Goal: Task Accomplishment & Management: Use online tool/utility

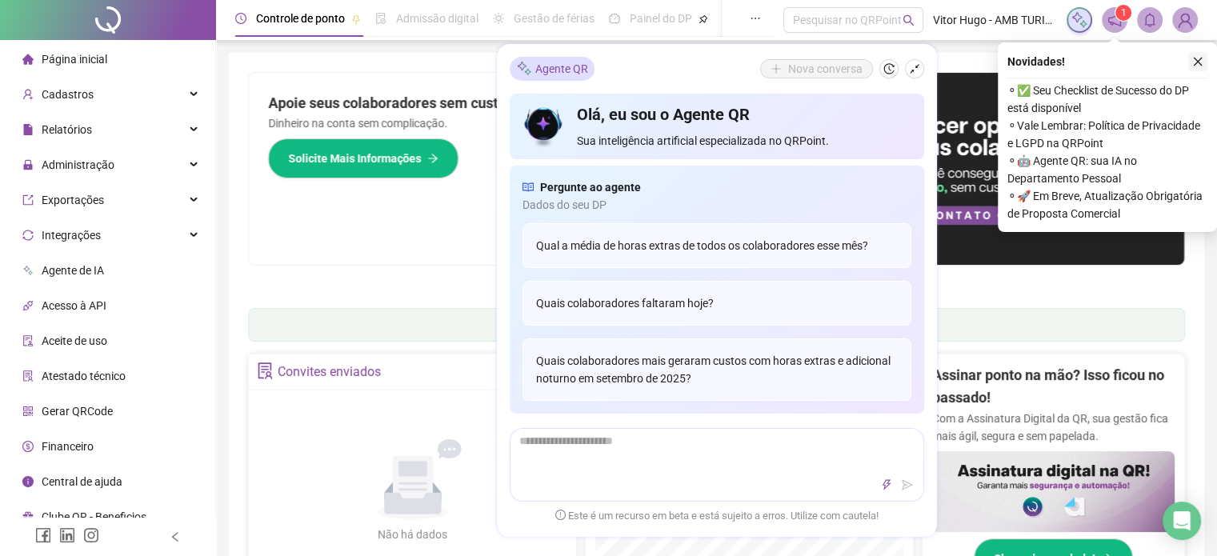
click at [1200, 59] on icon "close" at bounding box center [1197, 61] width 11 height 11
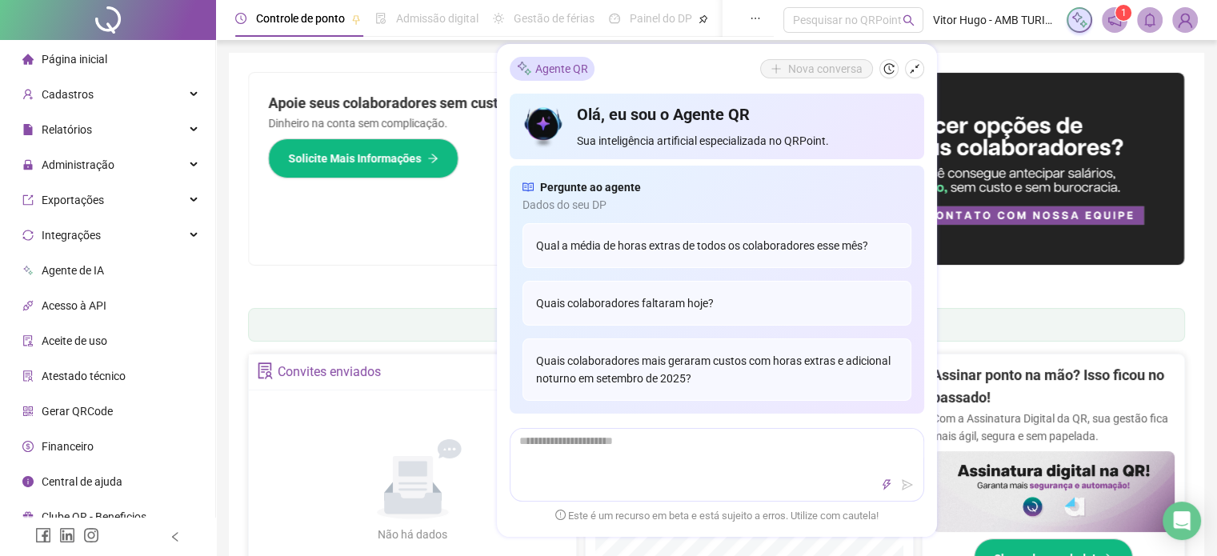
click at [1117, 23] on icon "notification" at bounding box center [1114, 20] width 14 height 14
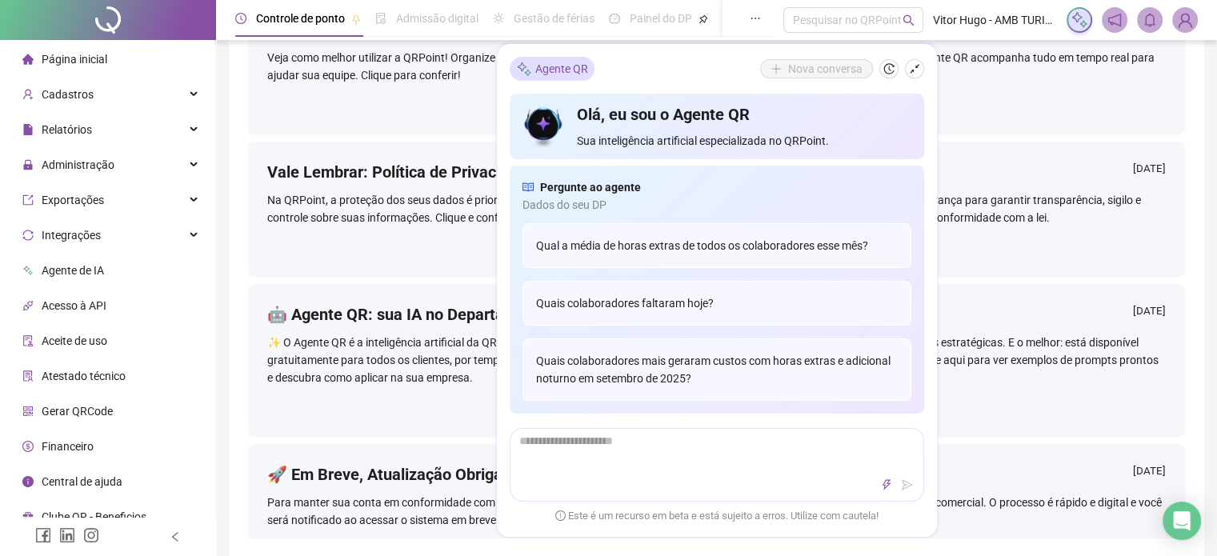
scroll to position [160, 0]
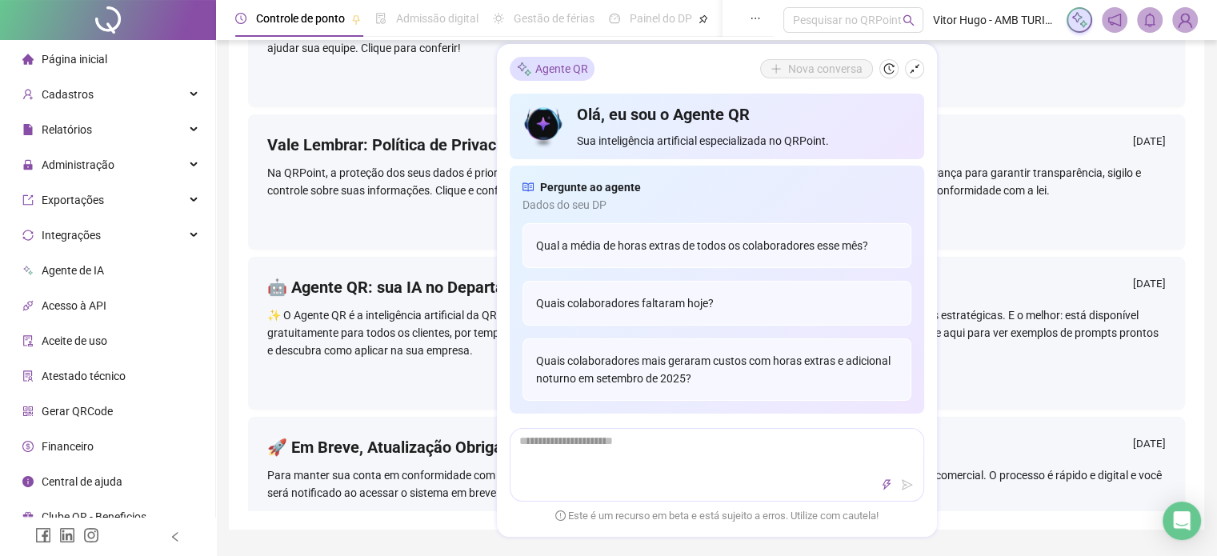
click at [127, 181] on ul "Página inicial Cadastros Relatórios Administração Exportações Integrações Agent…" at bounding box center [108, 288] width 216 height 496
click at [130, 174] on div "Administração" at bounding box center [107, 165] width 209 height 32
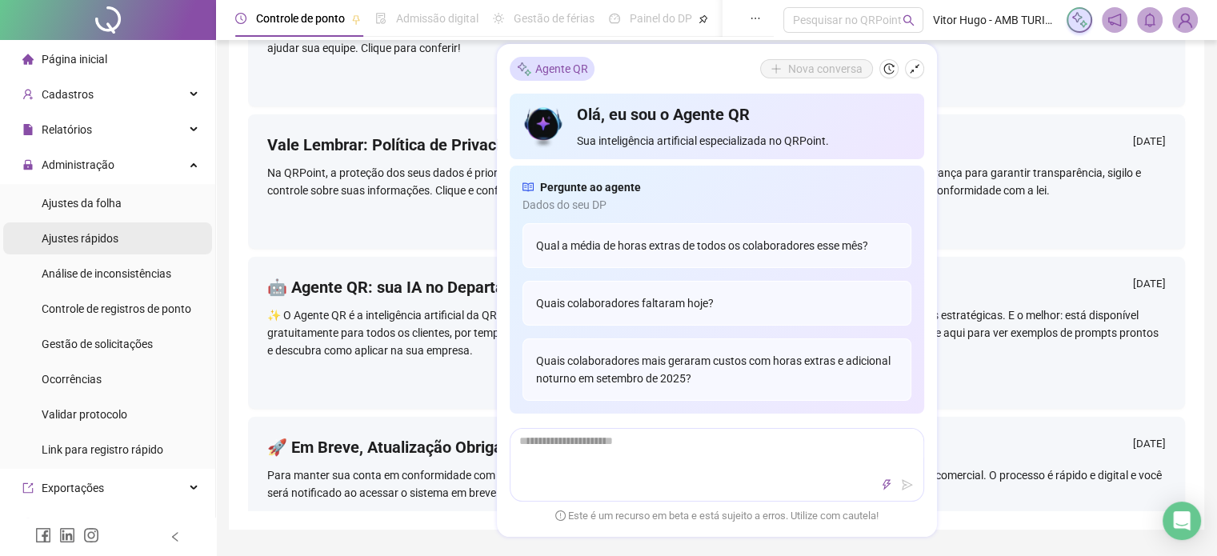
click at [121, 234] on li "Ajustes rápidos" at bounding box center [107, 238] width 209 height 32
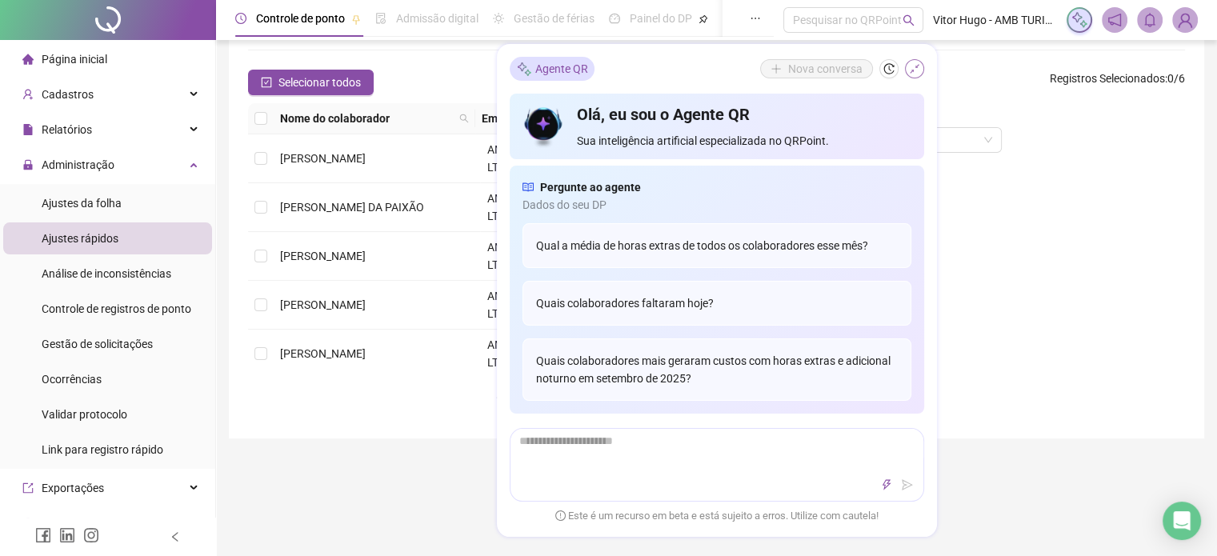
click at [912, 70] on icon "shrink" at bounding box center [915, 69] width 10 height 10
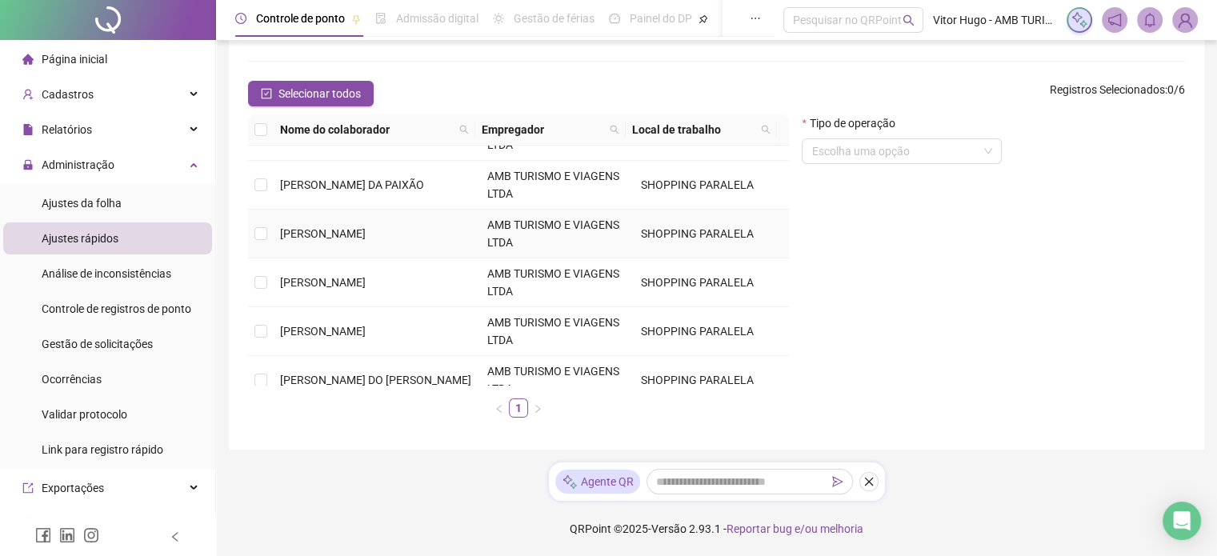
scroll to position [51, 0]
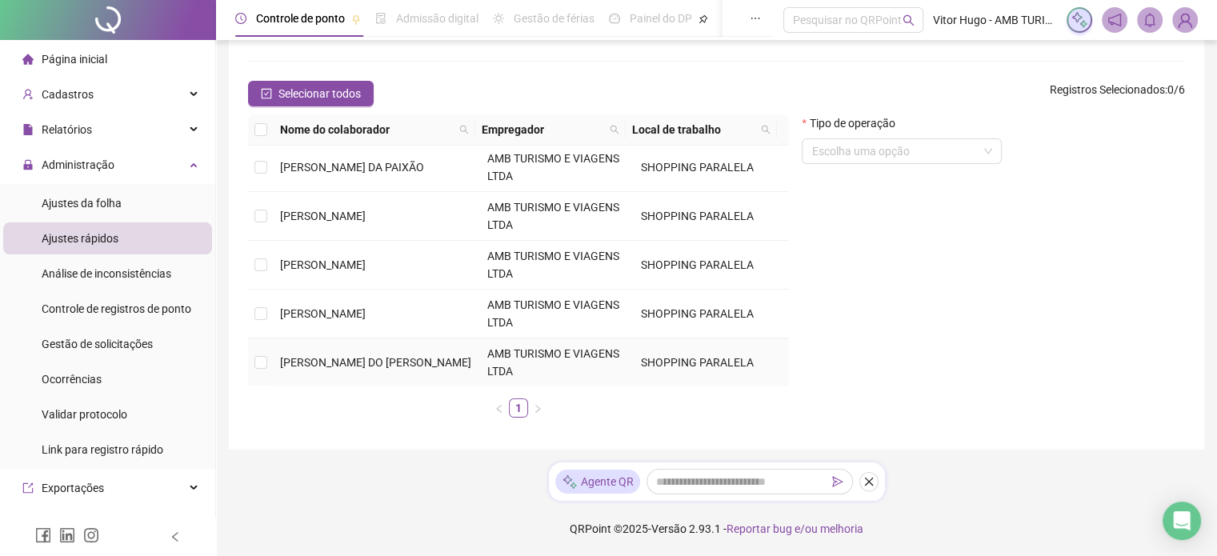
click at [377, 356] on span "WAGNER LUIS DO CARMO NASCIMENTO" at bounding box center [375, 362] width 191 height 13
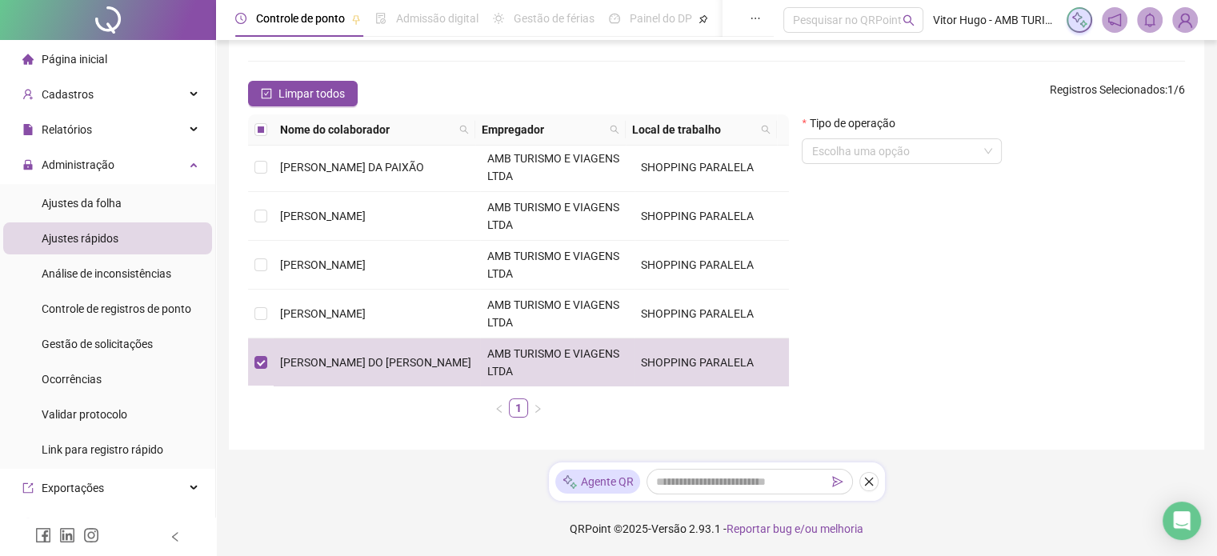
click at [982, 290] on div "Tipo de operação Escolha uma opção" at bounding box center [993, 272] width 396 height 316
click at [948, 153] on input "search" at bounding box center [894, 151] width 166 height 24
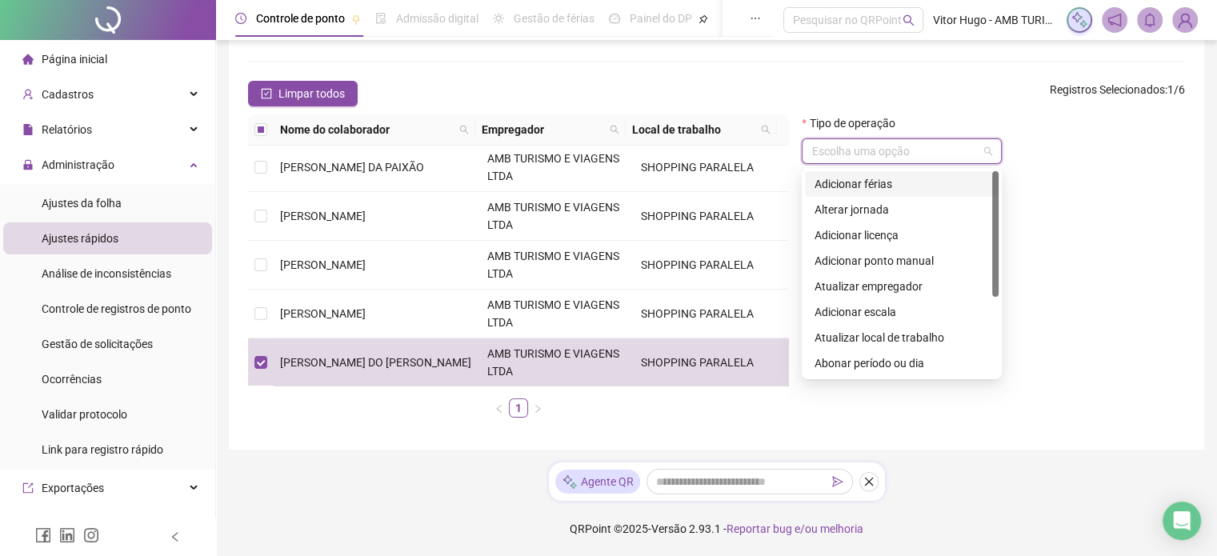
click at [968, 115] on div "Tipo de operação" at bounding box center [902, 126] width 200 height 24
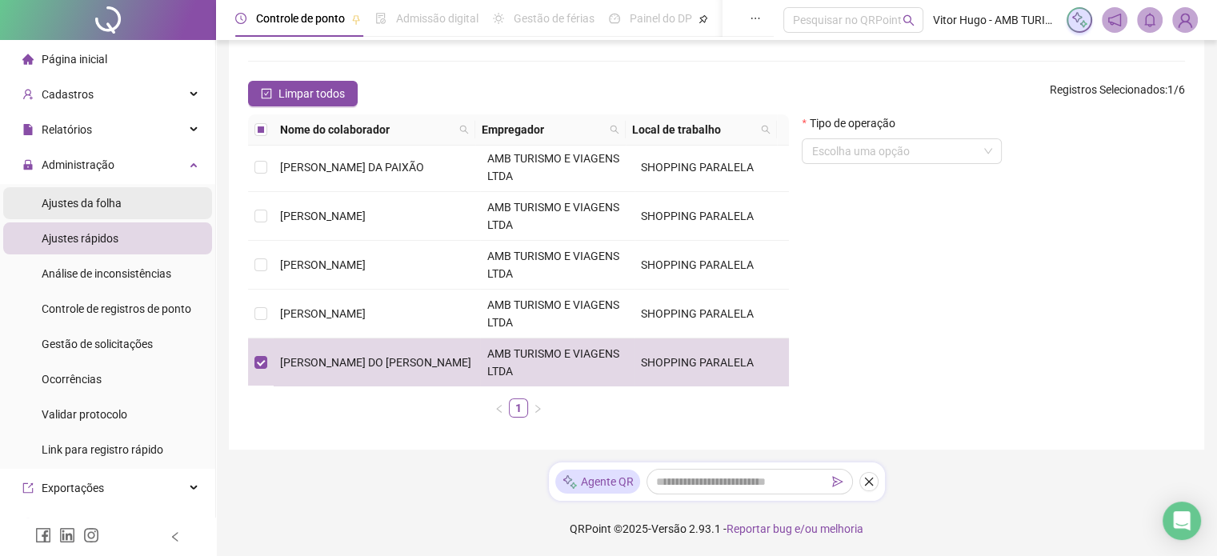
click at [110, 198] on span "Ajustes da folha" at bounding box center [82, 203] width 80 height 13
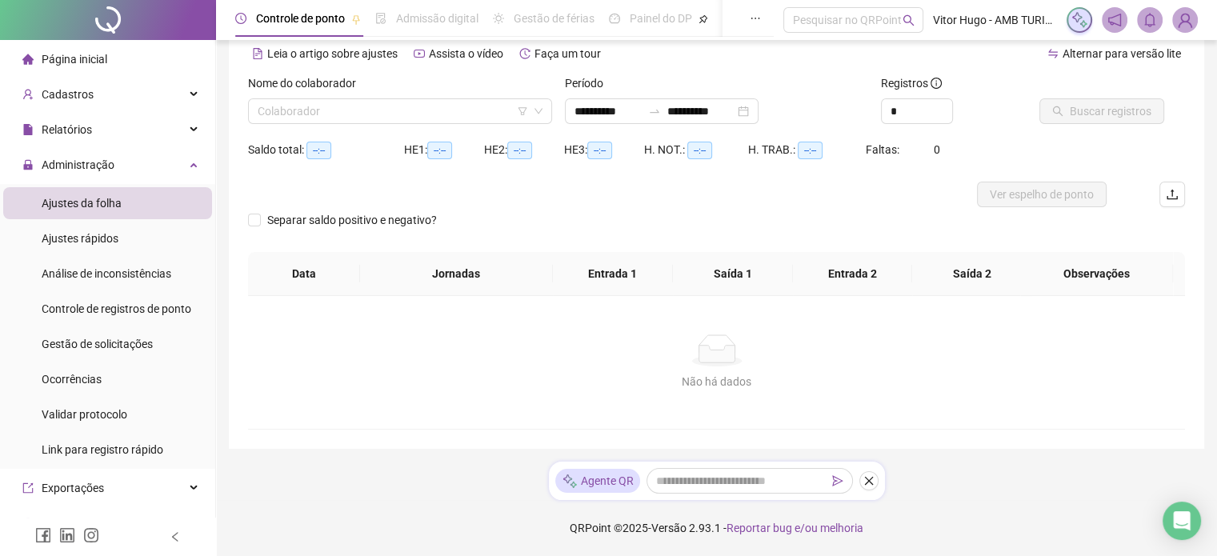
scroll to position [72, 0]
type input "**********"
click at [477, 113] on input "search" at bounding box center [393, 112] width 270 height 24
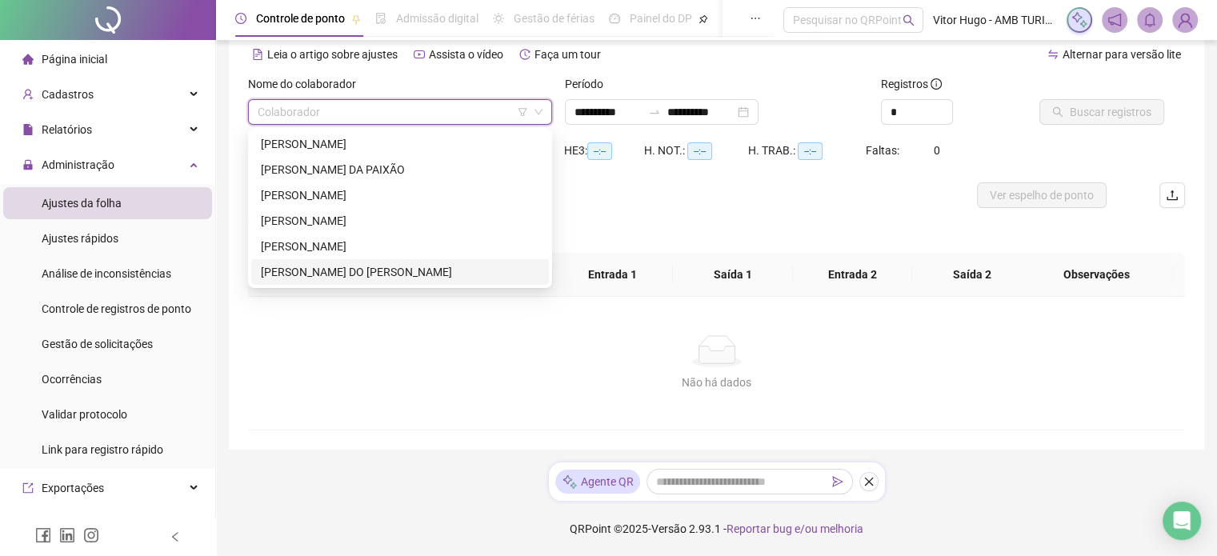
click at [460, 274] on div "WAGNER LUIS DO CARMO NASCIMENTO" at bounding box center [400, 272] width 278 height 18
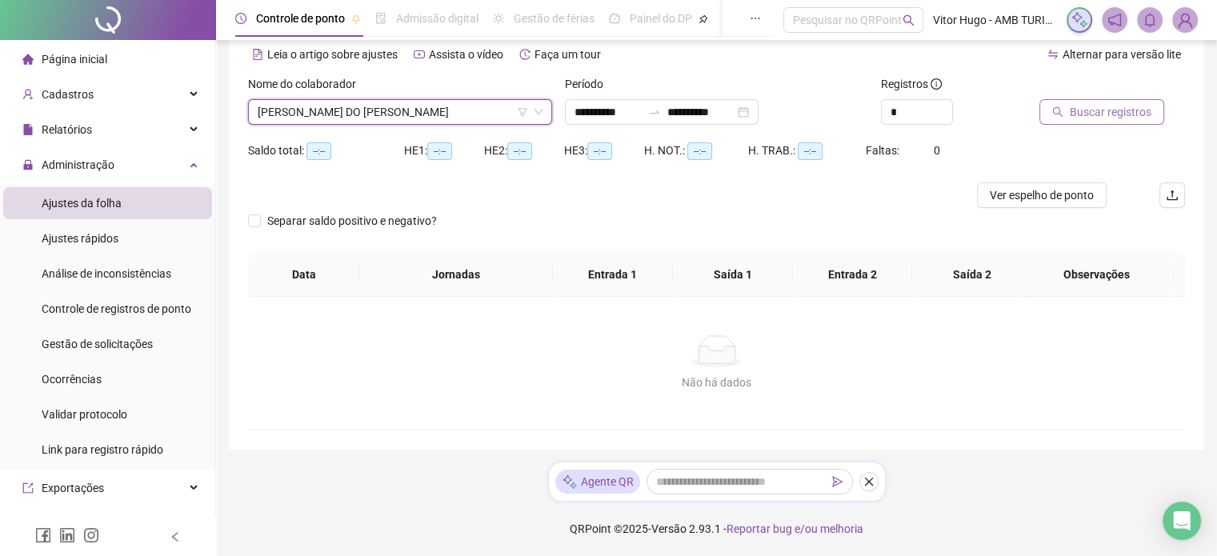
click at [1122, 116] on span "Buscar registros" at bounding box center [1111, 112] width 82 height 18
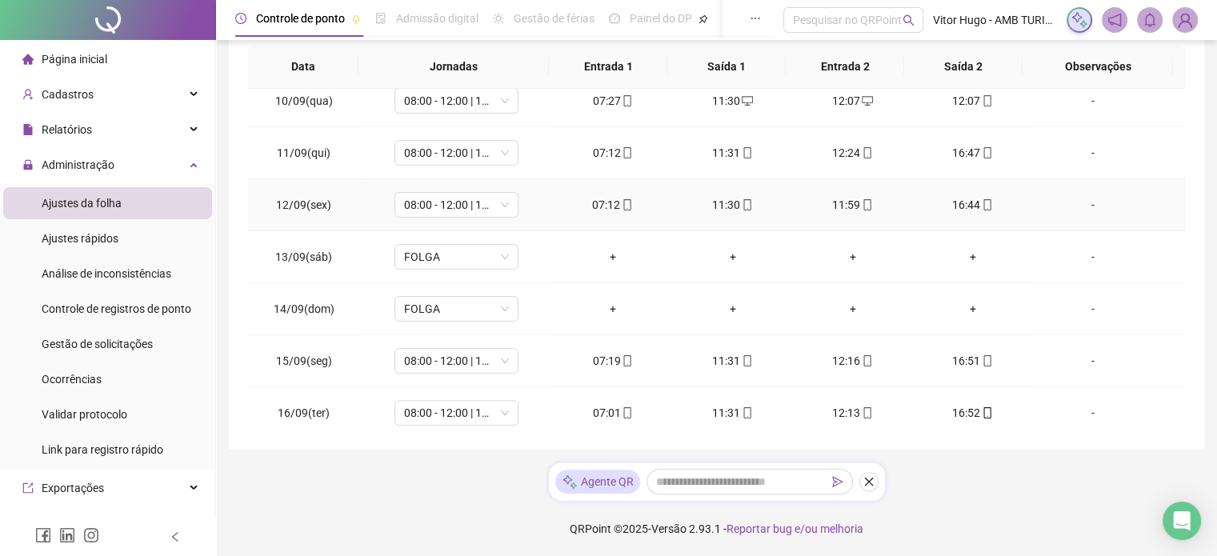
scroll to position [487, 0]
